Goal: Find specific page/section: Find specific page/section

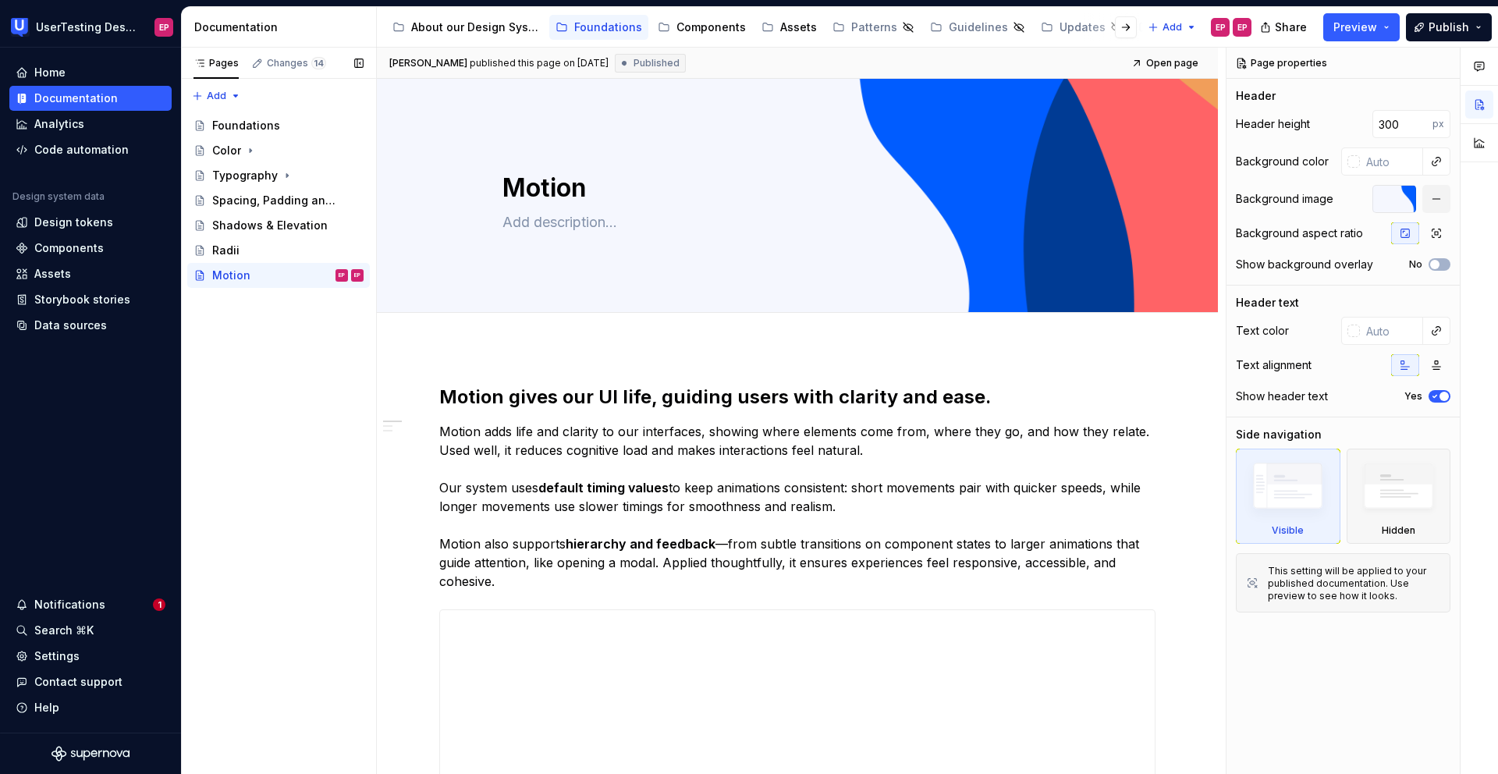
type textarea "*"
click at [71, 130] on div "Analytics" at bounding box center [59, 124] width 50 height 16
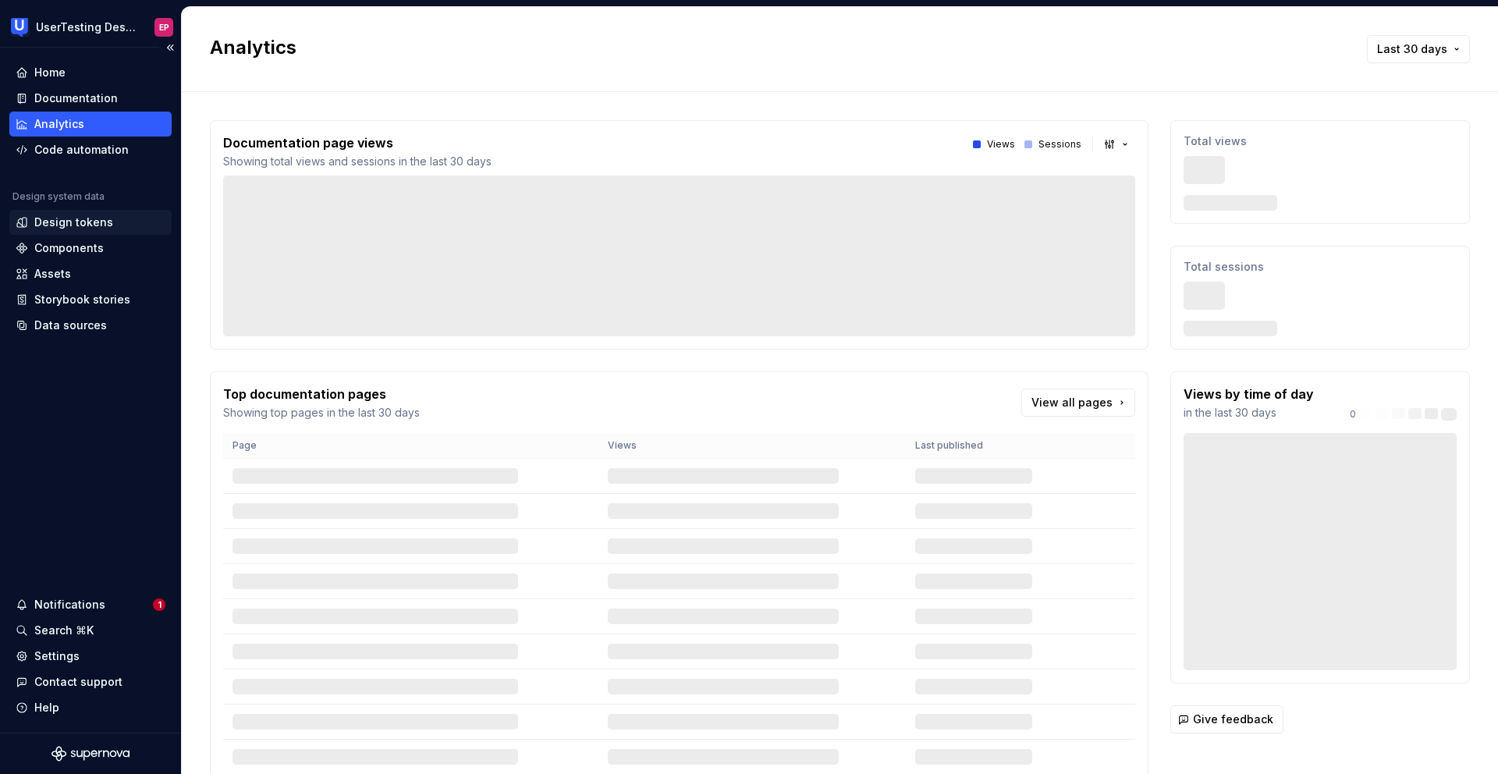
click at [63, 224] on div "Design tokens" at bounding box center [73, 223] width 79 height 16
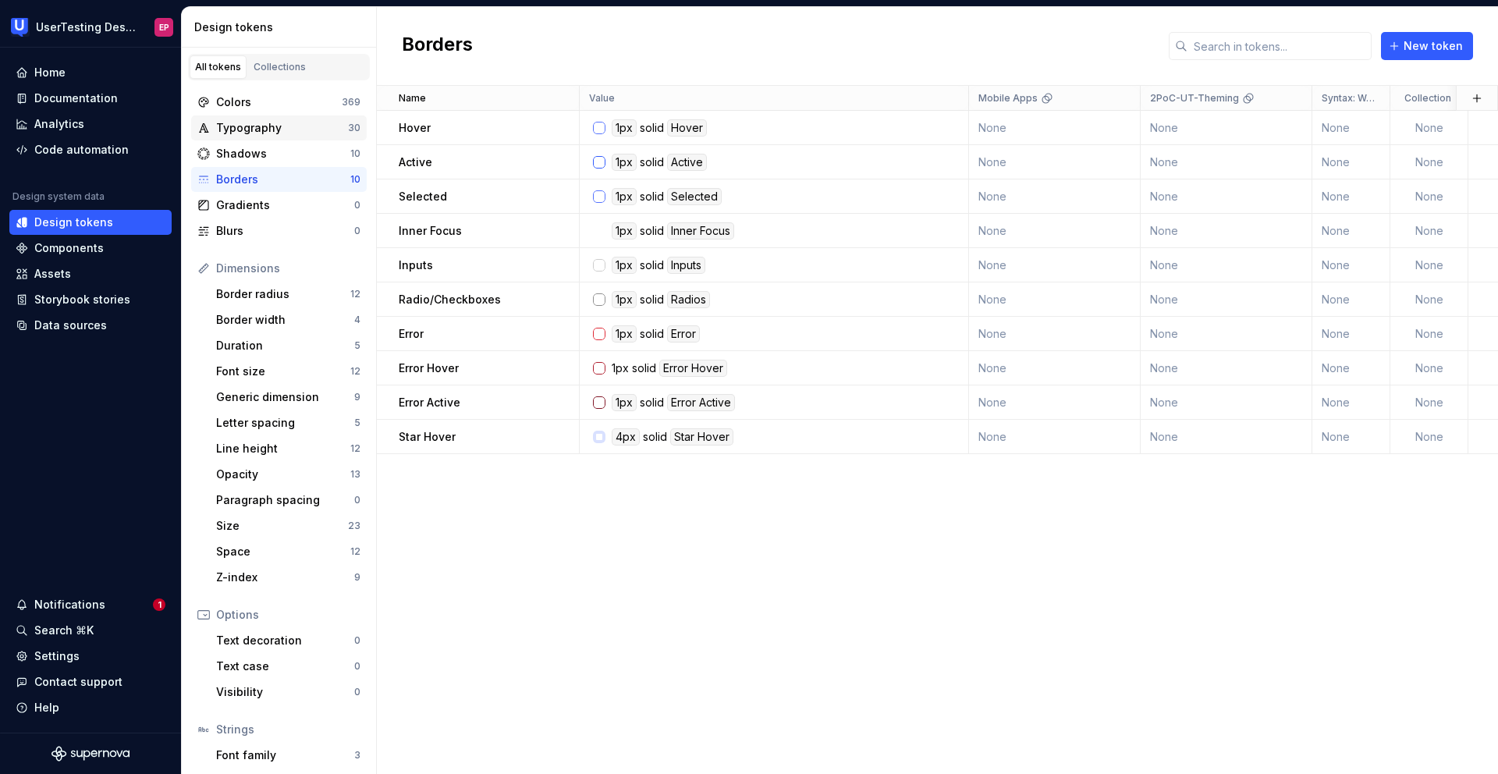
click at [270, 134] on div "Typography" at bounding box center [282, 128] width 132 height 16
